Goal: Information Seeking & Learning: Find specific page/section

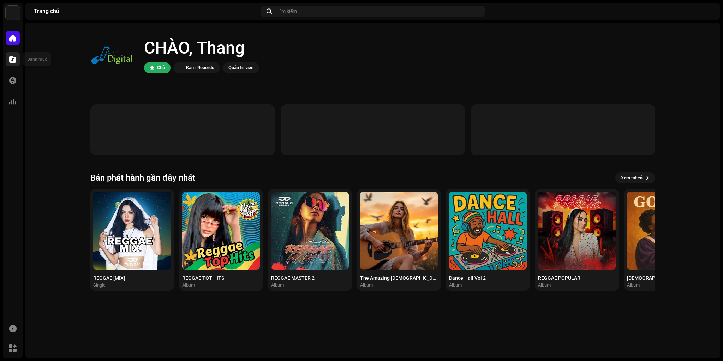
click at [6, 59] on div at bounding box center [13, 59] width 14 height 14
click at [14, 59] on span at bounding box center [12, 60] width 7 height 6
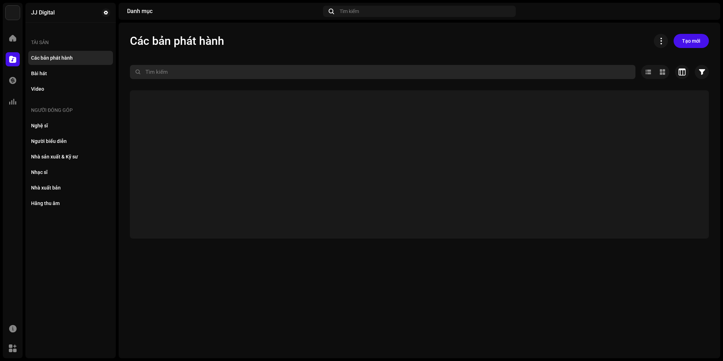
click at [183, 70] on input "text" at bounding box center [383, 72] width 506 height 14
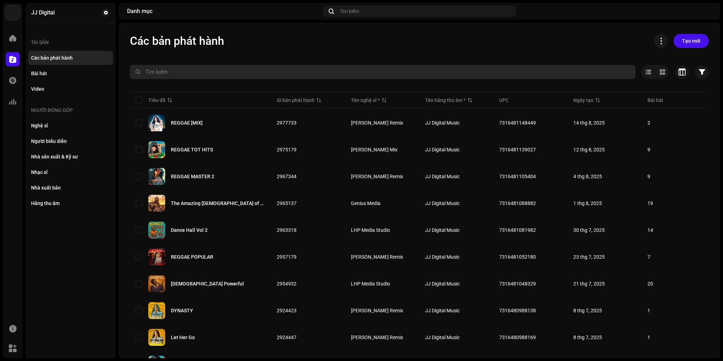
paste input "Eurodance Hits International"
type input "Eurodance Hits International"
click at [235, 73] on input "Eurodance Hits International" at bounding box center [383, 72] width 506 height 14
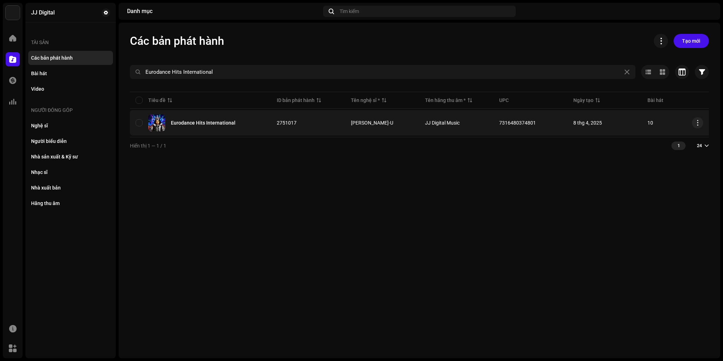
click at [218, 123] on div "Eurodance Hits International" at bounding box center [203, 122] width 65 height 5
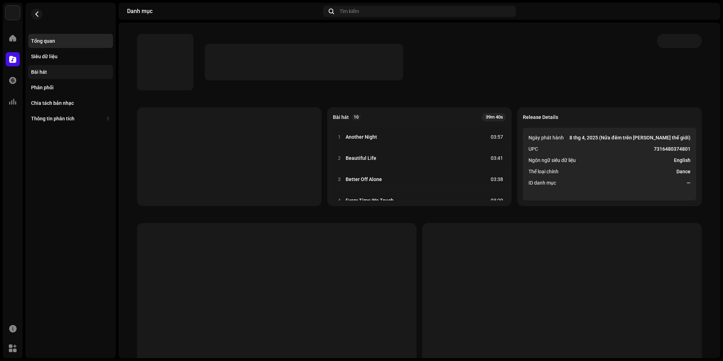
click at [44, 71] on div "Bài hát" at bounding box center [39, 72] width 16 height 6
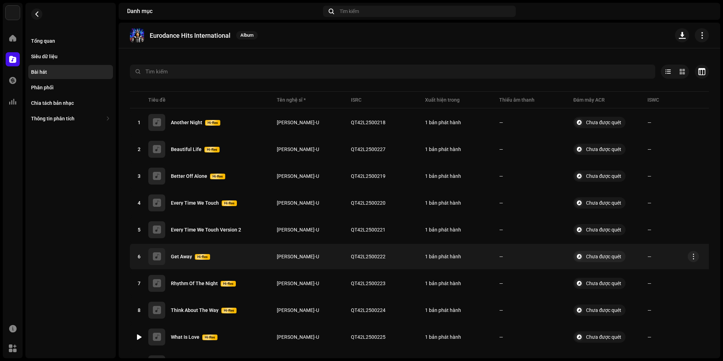
scroll to position [9, 0]
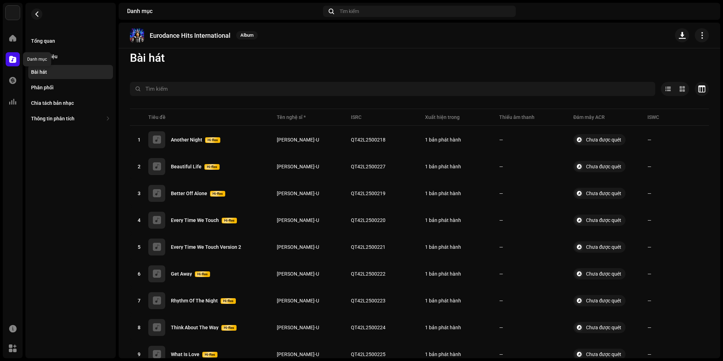
click at [10, 54] on div at bounding box center [13, 59] width 14 height 14
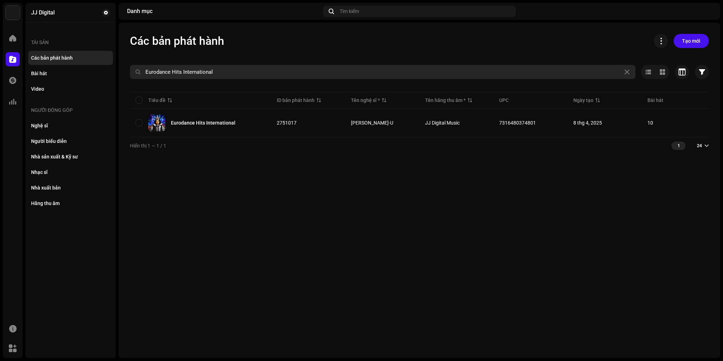
click at [205, 70] on input "Eurodance Hits International" at bounding box center [383, 72] width 506 height 14
paste input "The Amazing [DEMOGRAPHIC_DATA] of Grace Volume 1"
type input "The Amazing [DEMOGRAPHIC_DATA] of Grace Volume 1"
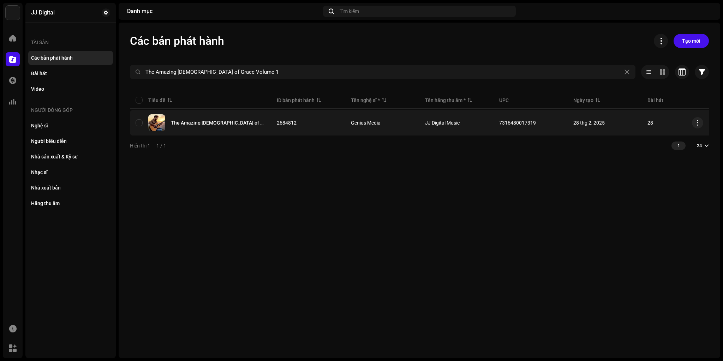
click at [239, 121] on div "The Amazing [DEMOGRAPHIC_DATA] of Grace Volume 1" at bounding box center [218, 122] width 95 height 5
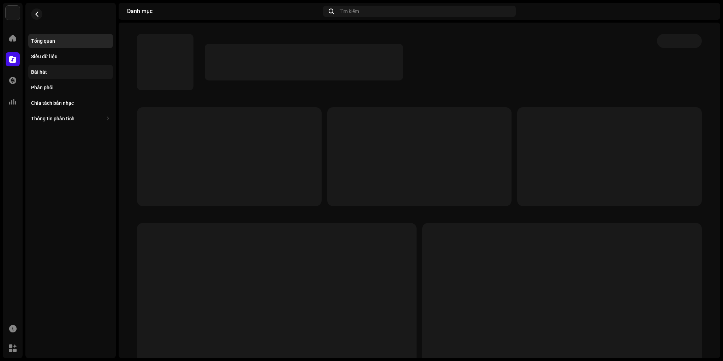
click at [34, 72] on div "Bài hát" at bounding box center [39, 72] width 16 height 6
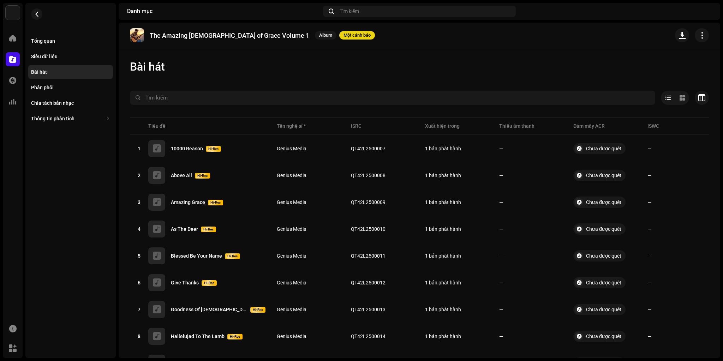
click at [162, 33] on p "The Amazing [DEMOGRAPHIC_DATA] of Grace Volume 1" at bounding box center [230, 35] width 160 height 7
copy re-o-release-hero "The Amazing [DEMOGRAPHIC_DATA] of Grace Volume 1 Album Một [PERSON_NAME]"
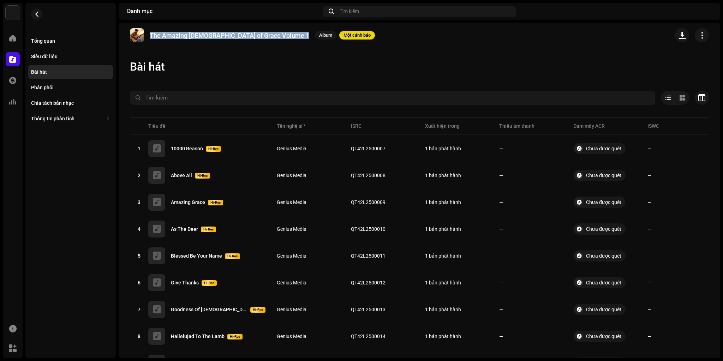
click at [163, 35] on p "The Amazing [DEMOGRAPHIC_DATA] of Grace Volume 1" at bounding box center [230, 35] width 160 height 7
click at [155, 34] on p "The Amazing [DEMOGRAPHIC_DATA] of Grace Volume 1" at bounding box center [230, 35] width 160 height 7
click at [258, 35] on p "The Amazing [DEMOGRAPHIC_DATA] of Grace Volume 1" at bounding box center [230, 35] width 160 height 7
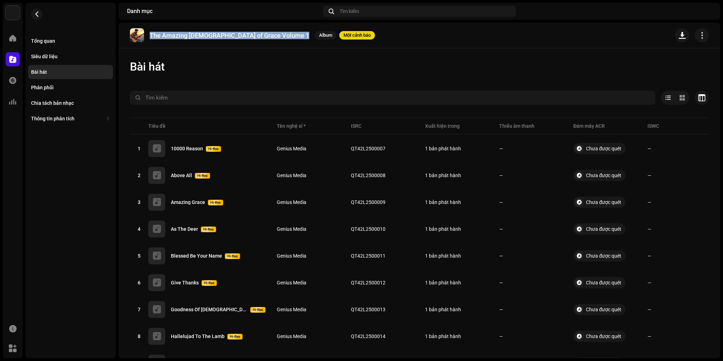
click at [264, 36] on div "The Amazing [DEMOGRAPHIC_DATA] of Grace Volume 1 Album Một [PERSON_NAME]" at bounding box center [252, 35] width 245 height 14
copy re-o-release-hero "The Amazing [DEMOGRAPHIC_DATA] of Grace Volume 1 Album Một [PERSON_NAME]"
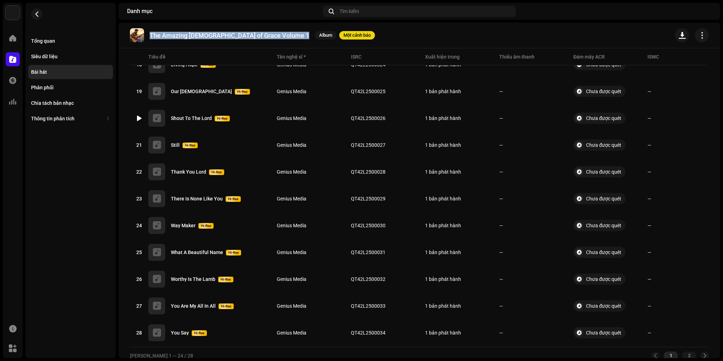
scroll to position [550, 0]
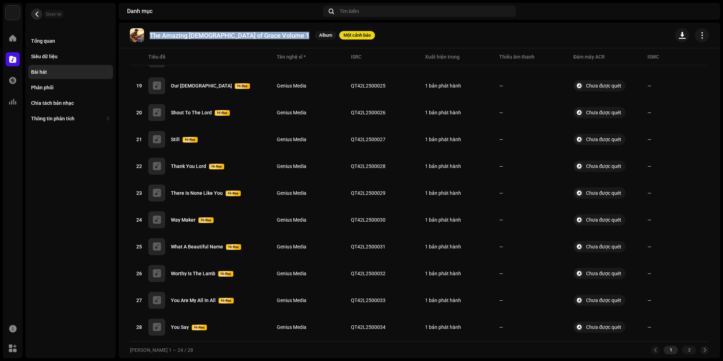
click at [40, 15] on button "button" at bounding box center [36, 13] width 11 height 11
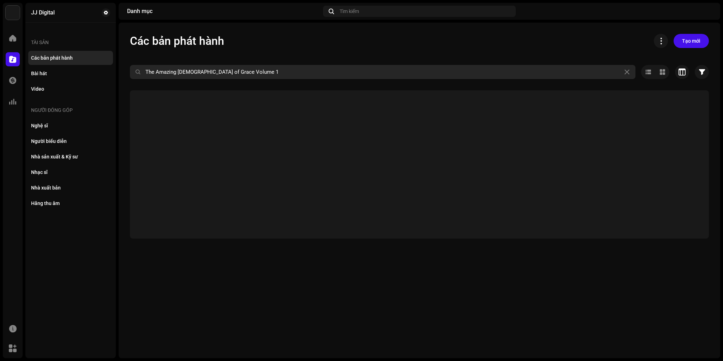
click at [231, 73] on input "The Amazing [DEMOGRAPHIC_DATA] of Grace Volume 1" at bounding box center [383, 72] width 506 height 14
paste input "QT42L2500037"
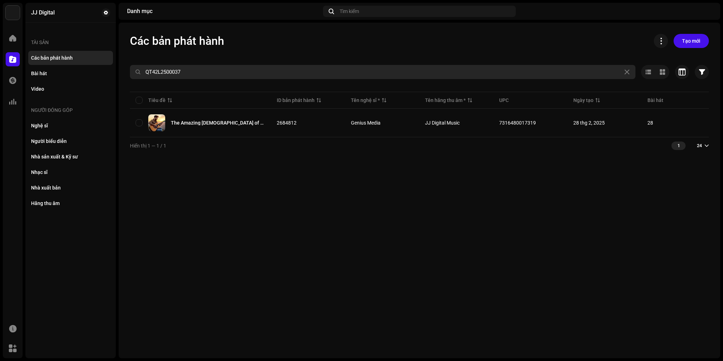
type input "QT42L2500037"
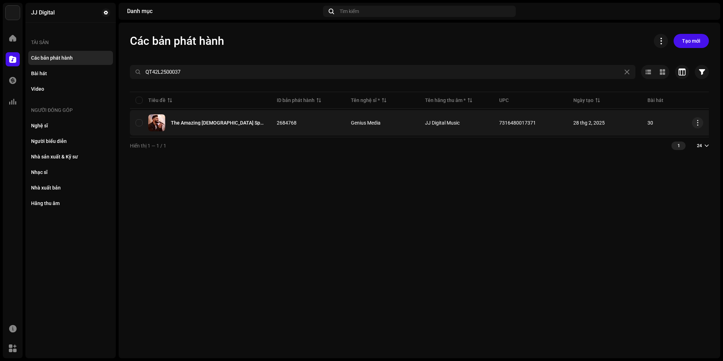
click at [216, 122] on div "The Amazing [DEMOGRAPHIC_DATA] Special Volume 1" at bounding box center [218, 122] width 95 height 5
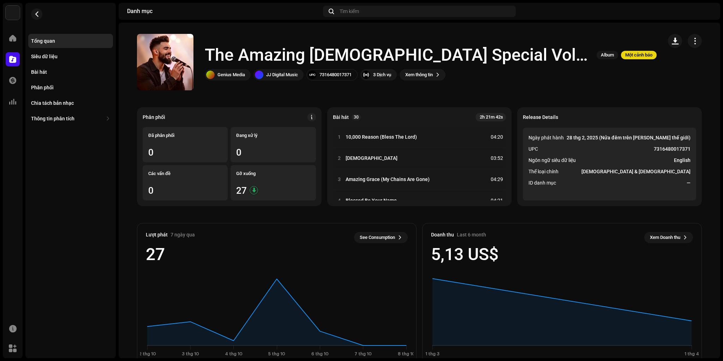
click at [239, 57] on h1 "The Amazing [DEMOGRAPHIC_DATA] Special Volume 1" at bounding box center [398, 55] width 386 height 23
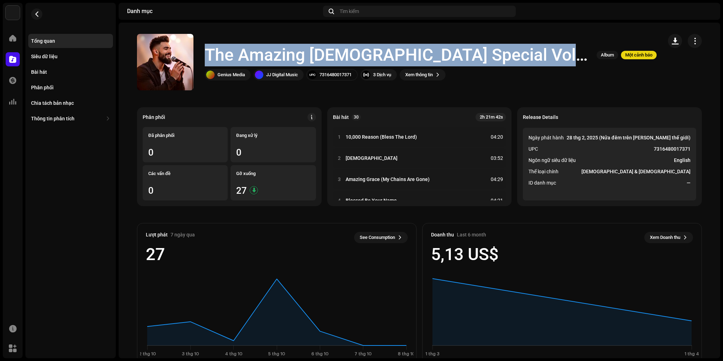
click at [239, 57] on h1 "The Amazing [DEMOGRAPHIC_DATA] Special Volume 1" at bounding box center [398, 55] width 386 height 23
copy div "The Amazing [DEMOGRAPHIC_DATA] Special Volume 1 Album Một [PERSON_NAME]"
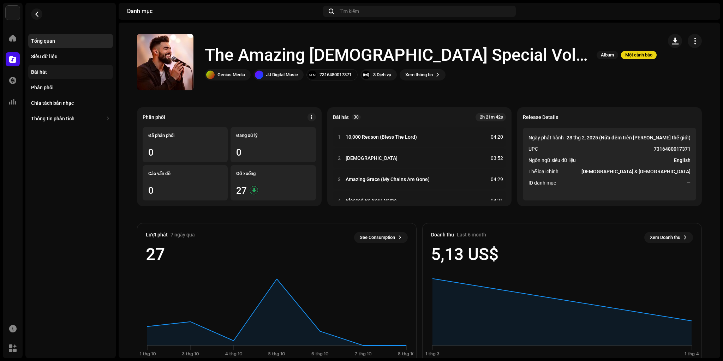
click at [49, 70] on div "Bài hát" at bounding box center [70, 72] width 79 height 6
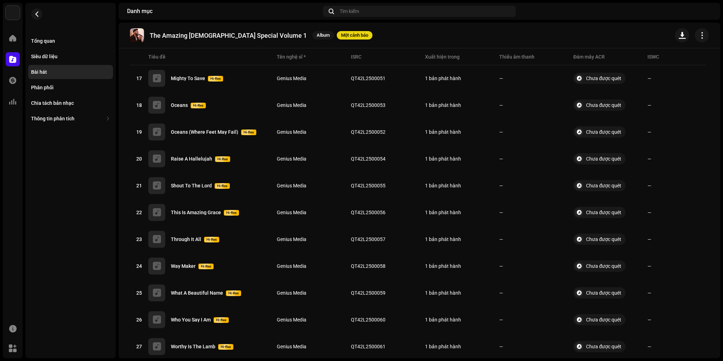
scroll to position [604, 0]
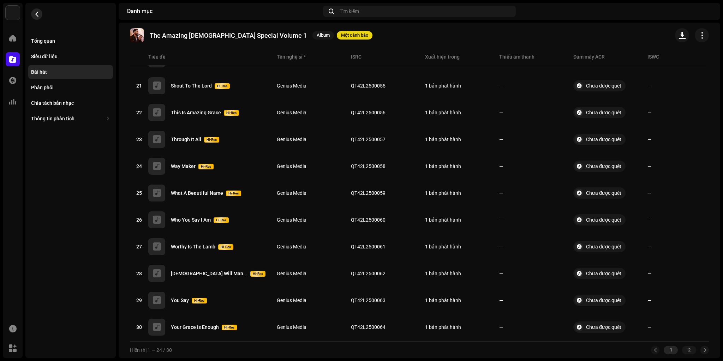
click at [35, 14] on span "button" at bounding box center [36, 14] width 5 height 6
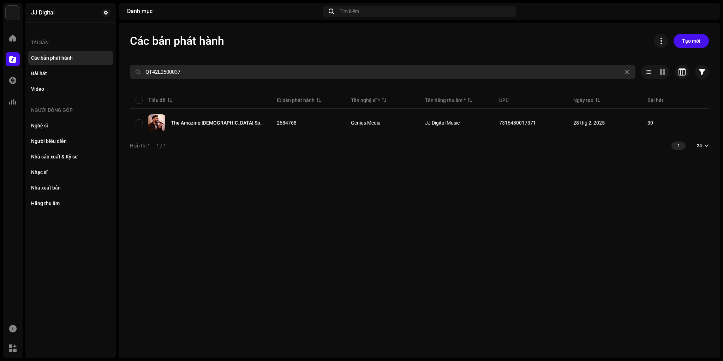
click at [194, 76] on input "QT42L2500037" at bounding box center [383, 72] width 506 height 14
paste input "65"
type input "QT42L2500065"
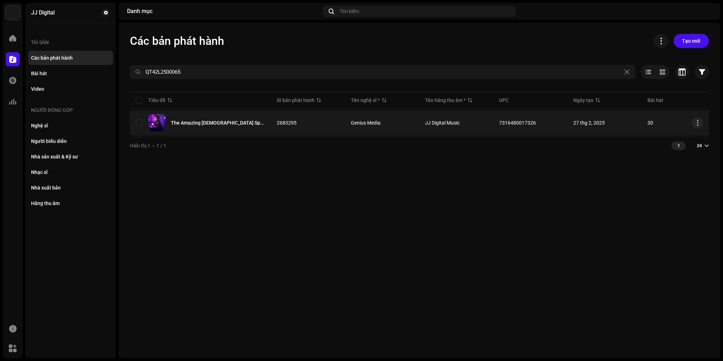
click at [230, 123] on div "The Amazing [DEMOGRAPHIC_DATA] Special Volume 2" at bounding box center [218, 122] width 95 height 5
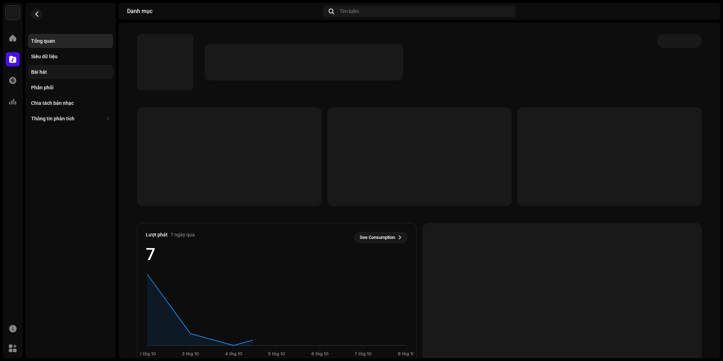
click at [72, 69] on div "Bài hát" at bounding box center [70, 72] width 85 height 14
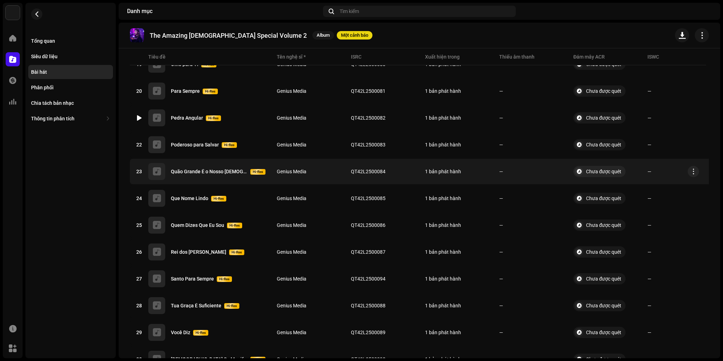
scroll to position [519, 0]
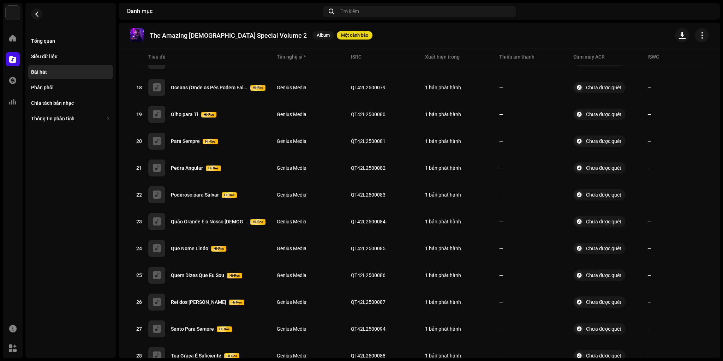
click at [153, 34] on p "The Amazing [DEMOGRAPHIC_DATA] Special Volume 2" at bounding box center [228, 35] width 157 height 7
click at [260, 32] on div "The Amazing [DEMOGRAPHIC_DATA] Special Volume 2 Album Một [PERSON_NAME]" at bounding box center [251, 35] width 243 height 14
copy re-o-release-hero "The Amazing [DEMOGRAPHIC_DATA] Special Volume 2 Album Một [PERSON_NAME]"
click at [36, 14] on span "button" at bounding box center [36, 14] width 5 height 6
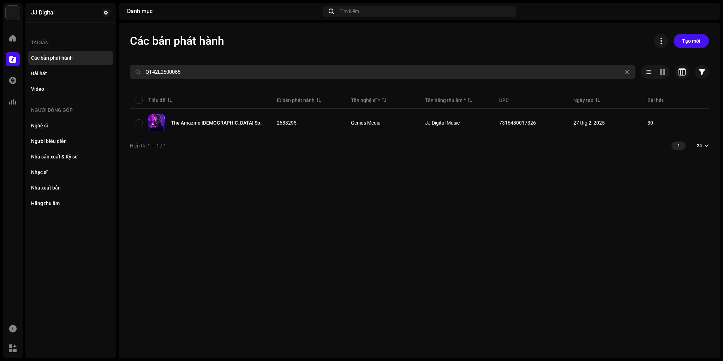
click at [187, 72] on input "QT42L2500065" at bounding box center [383, 72] width 506 height 14
paste input "91"
type input "QT42L2500091"
click at [190, 72] on input "QT42L2500091" at bounding box center [383, 72] width 506 height 14
click at [208, 75] on input "QT42L2500091" at bounding box center [383, 72] width 506 height 14
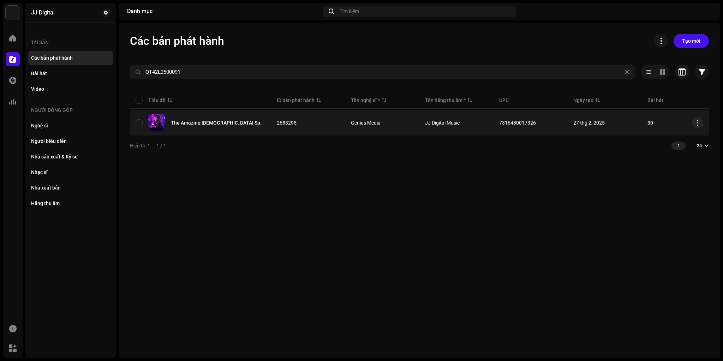
click at [240, 123] on div "The Amazing [DEMOGRAPHIC_DATA] Special Volume 2" at bounding box center [218, 122] width 95 height 5
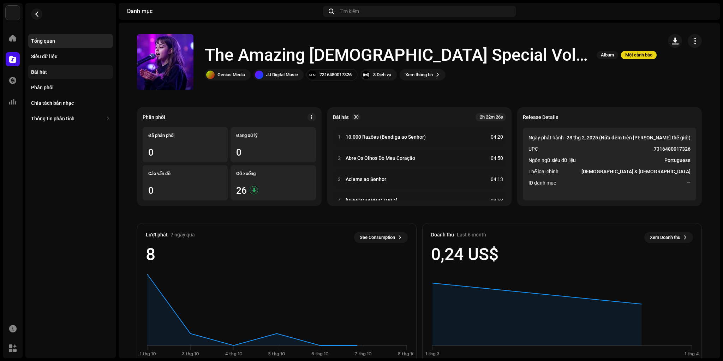
click at [47, 77] on div "Bài hát" at bounding box center [70, 72] width 85 height 14
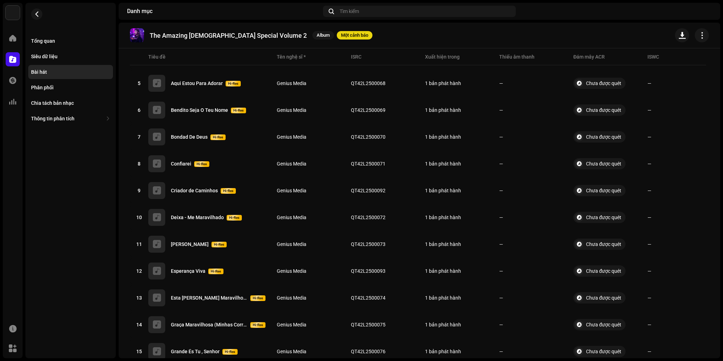
scroll to position [604, 0]
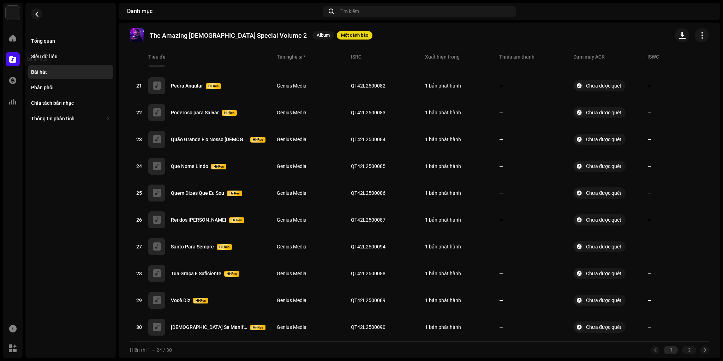
click at [13, 59] on span at bounding box center [12, 60] width 7 height 6
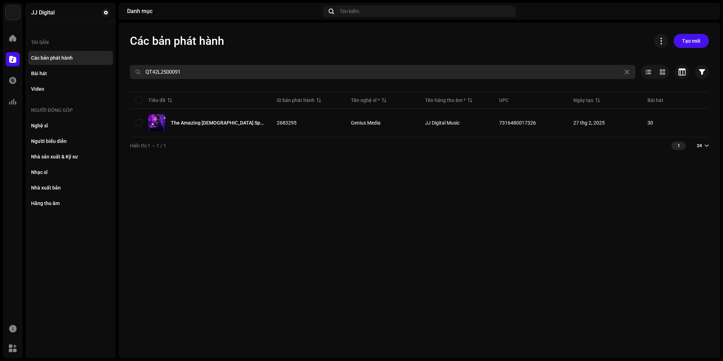
click at [207, 73] on input "QT42L2500091" at bounding box center [383, 72] width 506 height 14
paste input "[PERSON_NAME].E.S"
type input "[PERSON_NAME].E.S"
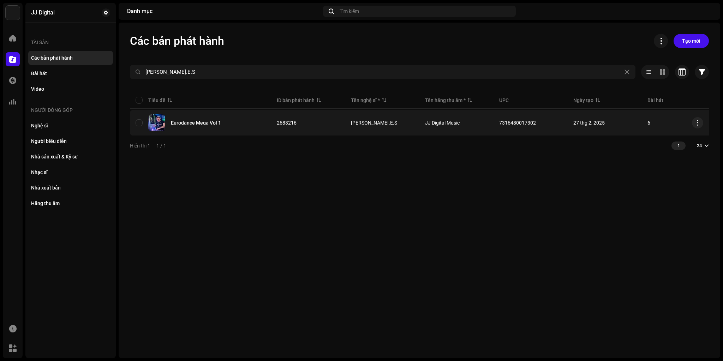
click at [209, 124] on div "Eurodance Mega Vol 1" at bounding box center [196, 122] width 50 height 5
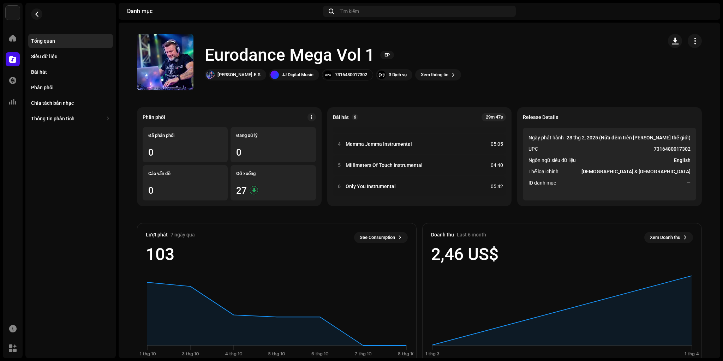
scroll to position [58, 0]
click at [221, 57] on h1 "Eurodance Mega Vol 1" at bounding box center [290, 55] width 170 height 23
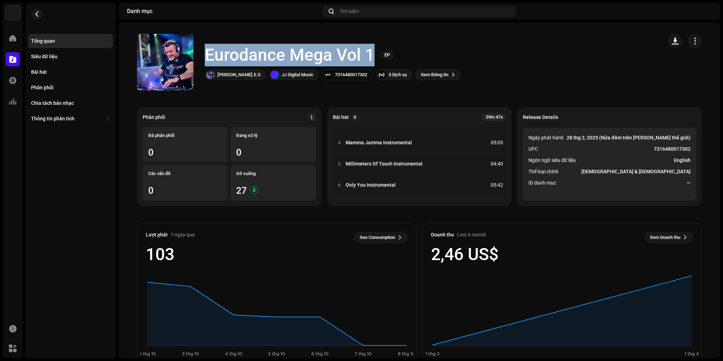
click at [221, 57] on h1 "Eurodance Mega Vol 1" at bounding box center [290, 55] width 170 height 23
copy div "Eurodance Mega Vol 1 EP"
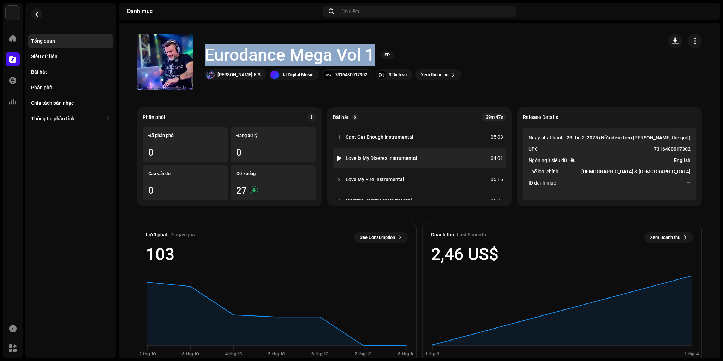
scroll to position [0, 0]
copy div "Eurodance Mega Vol 1 EP"
click at [298, 58] on h1 "Eurodance Mega Vol 1" at bounding box center [290, 55] width 170 height 23
click at [286, 52] on h1 "Eurodance Mega Vol 1" at bounding box center [290, 55] width 170 height 23
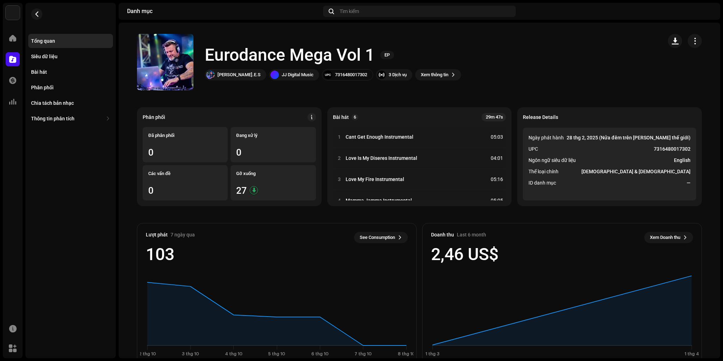
click at [39, 41] on div "Tổng quan" at bounding box center [43, 41] width 24 height 6
click at [11, 62] on span at bounding box center [12, 60] width 7 height 6
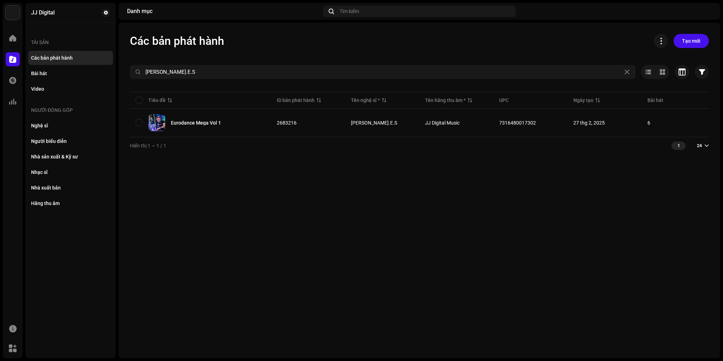
click at [226, 50] on div "Các bản phát [PERSON_NAME] mới [PERSON_NAME].E.S Đã chọn 0 [PERSON_NAME] Bộ [PE…" at bounding box center [420, 94] width 602 height 120
